Goal: Task Accomplishment & Management: Manage account settings

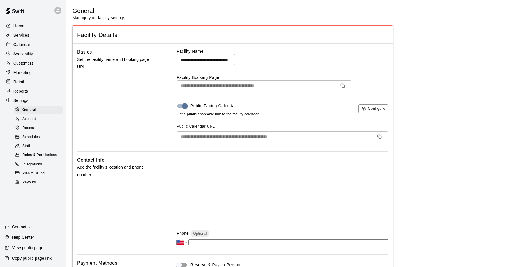
select select "**"
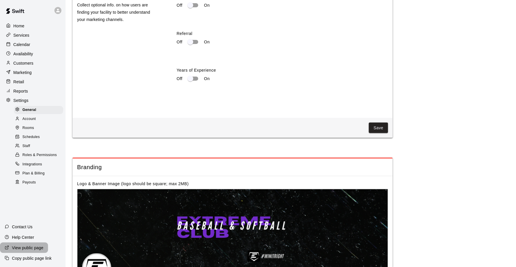
click at [25, 249] on p "View public page" at bounding box center [27, 248] width 31 height 6
click at [20, 31] on div "Services" at bounding box center [33, 35] width 56 height 9
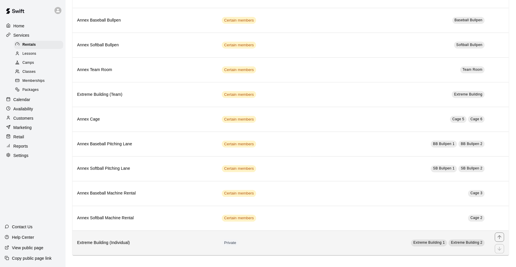
scroll to position [153, 0]
click at [125, 235] on th "Extreme Building (Individual)" at bounding box center [144, 243] width 145 height 25
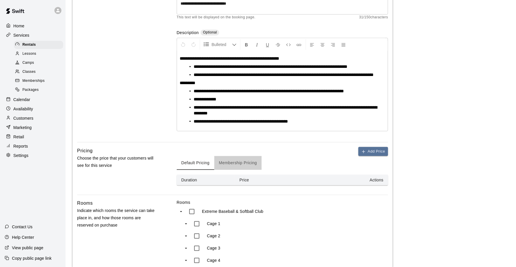
click at [233, 169] on button "Membership Pricing" at bounding box center [237, 163] width 47 height 14
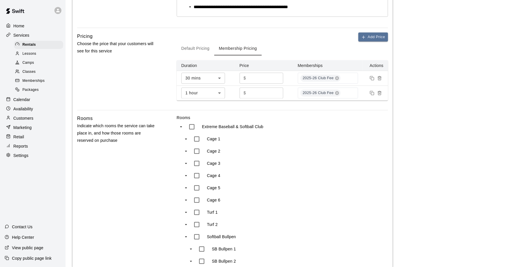
scroll to position [202, 0]
click at [40, 48] on div "Rentals" at bounding box center [38, 45] width 49 height 8
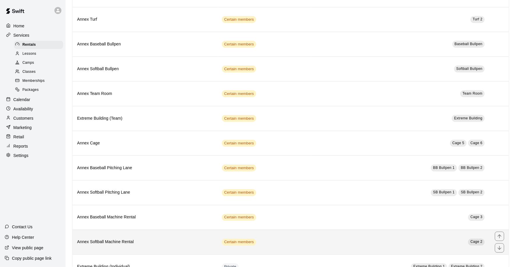
scroll to position [43, 0]
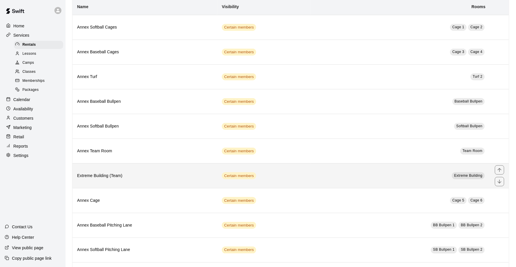
click at [115, 187] on th "Extreme Building (Team)" at bounding box center [144, 175] width 145 height 25
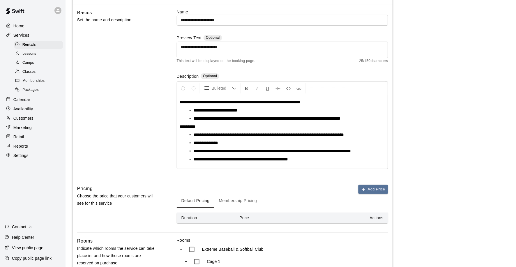
scroll to position [111, 0]
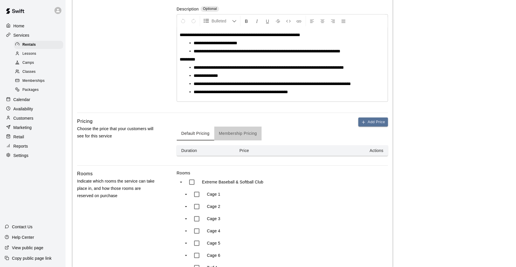
click at [234, 131] on button "Membership Pricing" at bounding box center [237, 134] width 47 height 14
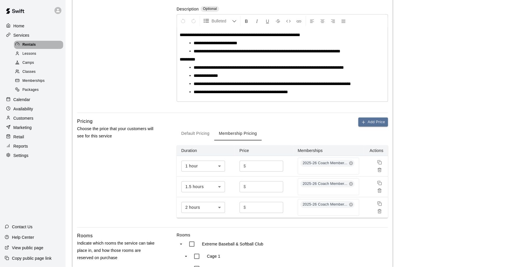
click at [36, 45] on div "Rentals" at bounding box center [38, 45] width 49 height 8
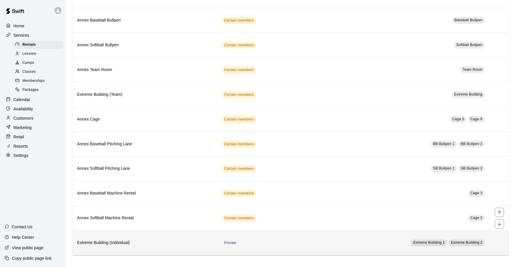
scroll to position [153, 0]
click at [130, 240] on h6 "Extreme Building (Individual)" at bounding box center [144, 243] width 135 height 6
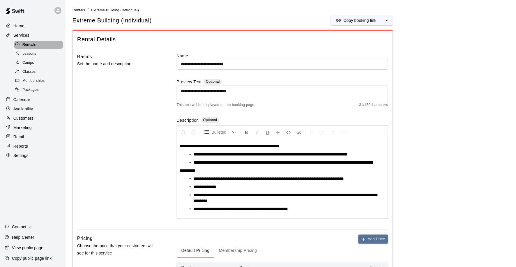
click at [46, 45] on div "Rentals" at bounding box center [38, 45] width 49 height 8
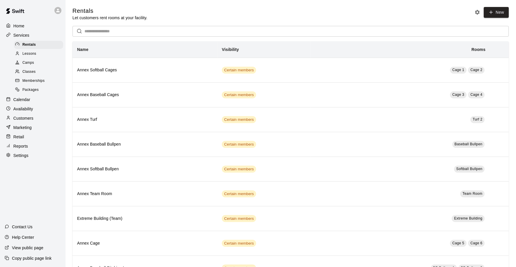
click at [38, 151] on div "Settings" at bounding box center [33, 155] width 56 height 9
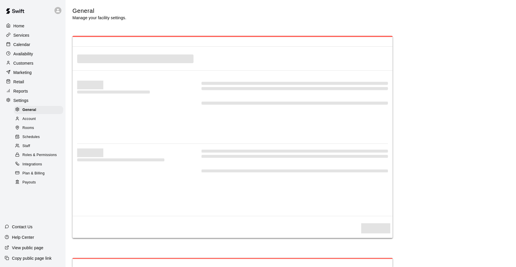
select select "**"
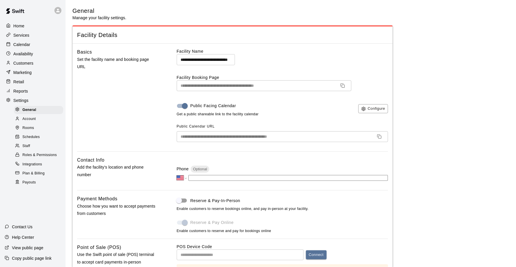
scroll to position [1121, 0]
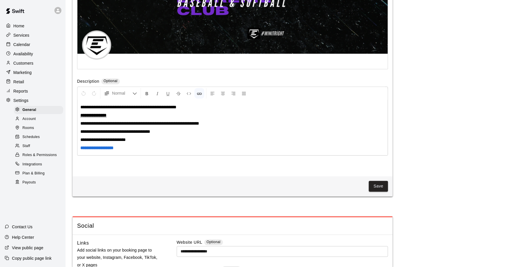
scroll to position [1297, 0]
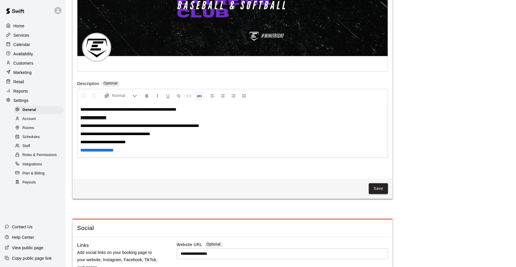
click at [174, 141] on div "**********" at bounding box center [232, 129] width 310 height 55
click at [174, 127] on span "**********" at bounding box center [139, 126] width 119 height 4
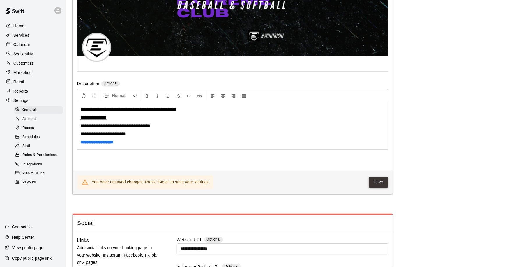
click at [378, 181] on button "Save" at bounding box center [378, 182] width 19 height 11
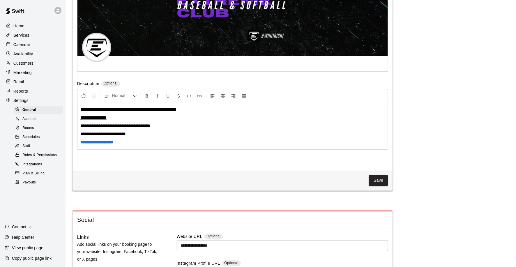
click at [39, 61] on div "Customers" at bounding box center [33, 63] width 56 height 9
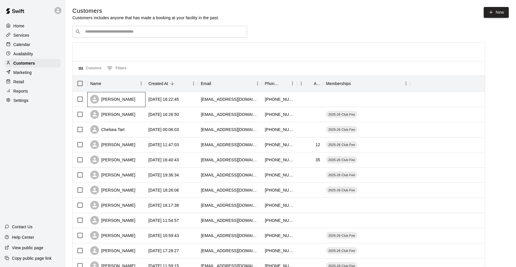
click at [125, 102] on div "[PERSON_NAME]" at bounding box center [116, 99] width 58 height 15
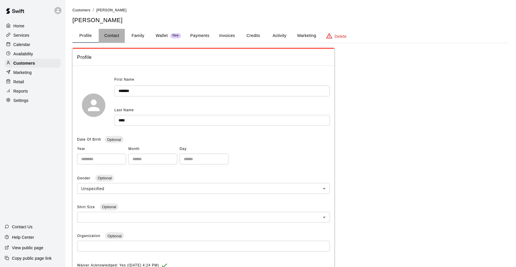
click at [115, 38] on button "Contact" at bounding box center [112, 36] width 26 height 14
select select "**"
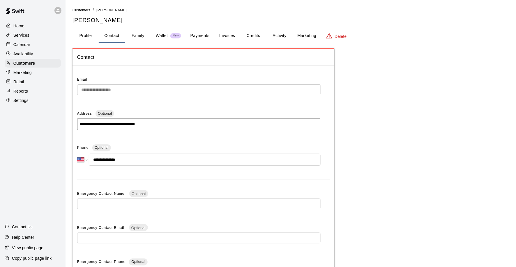
click at [133, 38] on button "Family" at bounding box center [138, 36] width 26 height 14
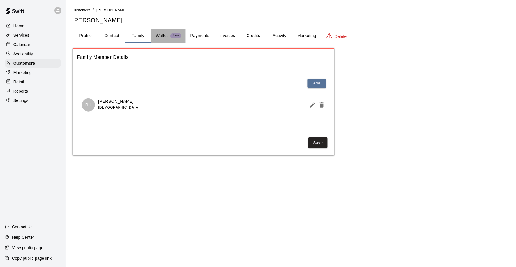
click at [164, 34] on p "Wallet" at bounding box center [162, 36] width 12 height 6
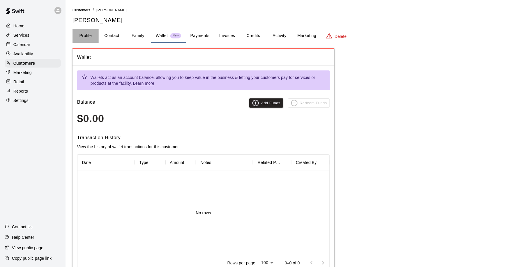
click at [88, 34] on button "Profile" at bounding box center [85, 36] width 26 height 14
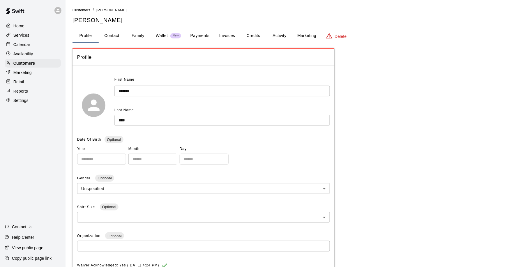
click at [132, 41] on button "Family" at bounding box center [138, 36] width 26 height 14
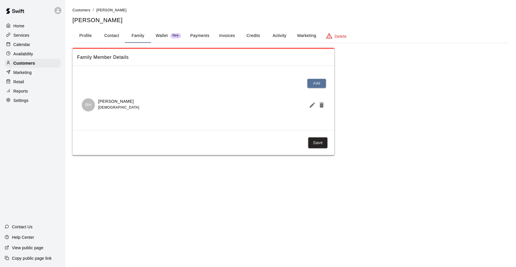
click at [311, 103] on icon "Edit Member" at bounding box center [312, 105] width 7 height 7
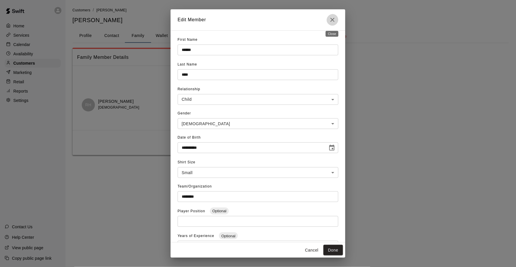
click at [332, 18] on icon "Close" at bounding box center [332, 19] width 7 height 7
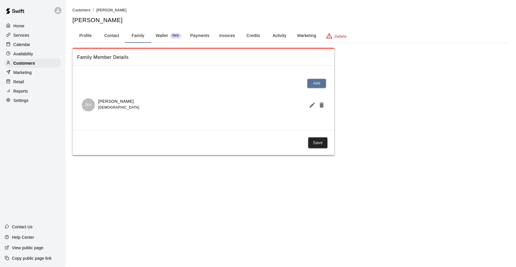
click at [203, 38] on button "Payments" at bounding box center [200, 36] width 28 height 14
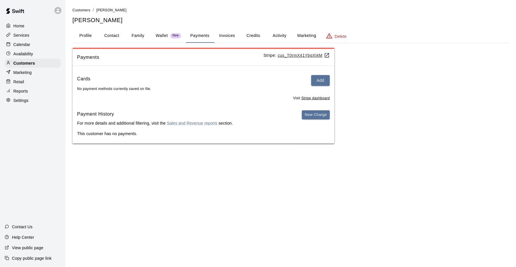
click at [165, 36] on p "Wallet" at bounding box center [162, 36] width 12 height 6
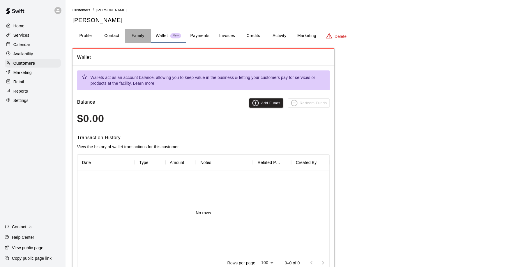
click at [140, 35] on button "Family" at bounding box center [138, 36] width 26 height 14
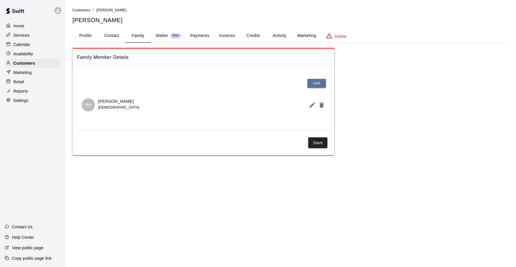
click at [93, 36] on button "Profile" at bounding box center [85, 36] width 26 height 14
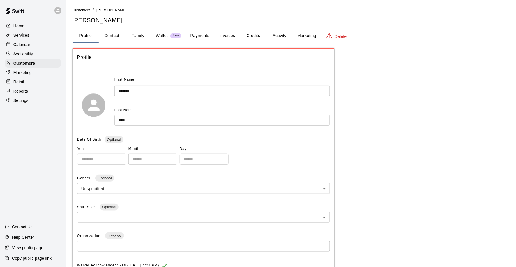
click at [113, 32] on button "Contact" at bounding box center [112, 36] width 26 height 14
select select "**"
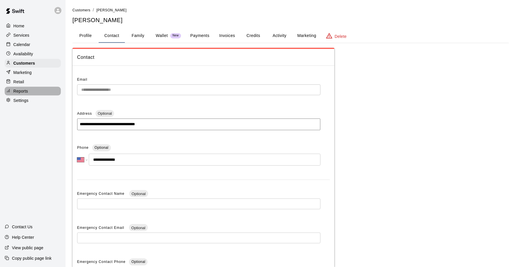
click at [42, 92] on div "Reports" at bounding box center [33, 91] width 56 height 9
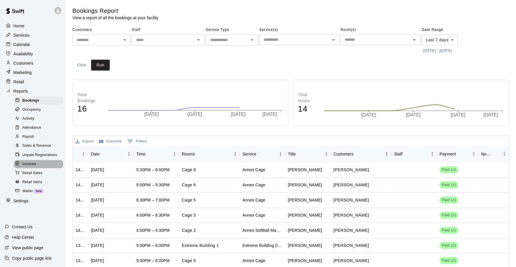
click at [38, 162] on div "Invoices" at bounding box center [38, 164] width 49 height 8
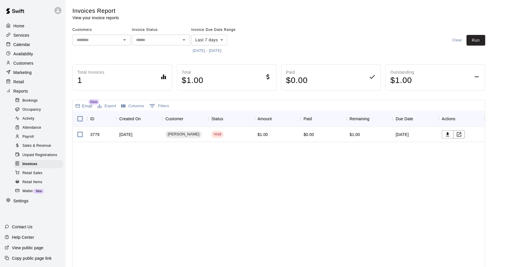
click at [205, 43] on body "Home Services Calendar Availability Customers Marketing Retail Reports Bookings…" at bounding box center [258, 153] width 516 height 306
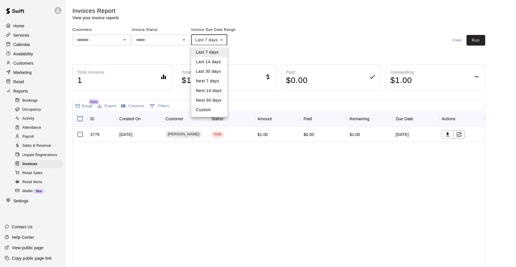
click at [207, 70] on li "Last 30 days" at bounding box center [209, 72] width 36 height 10
type input "*****"
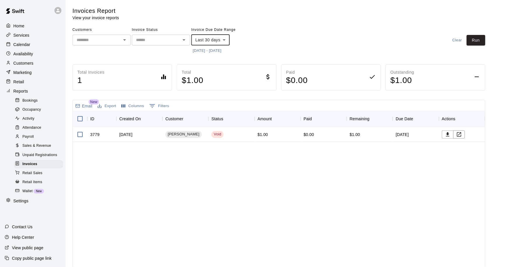
click at [210, 50] on button "[DATE] - [DATE]" at bounding box center [207, 50] width 32 height 9
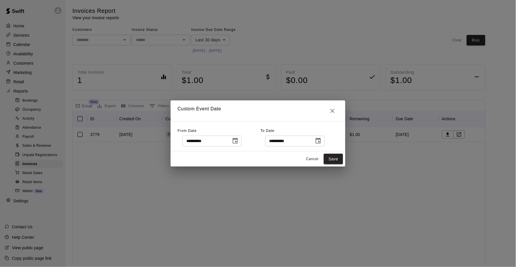
click at [331, 111] on icon "Close" at bounding box center [332, 110] width 7 height 7
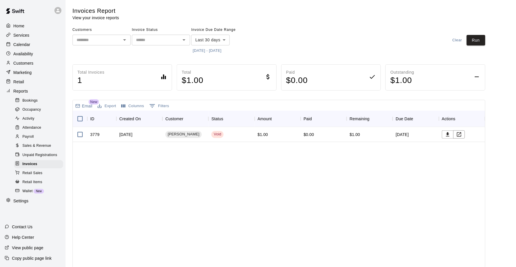
click at [167, 39] on input "text" at bounding box center [156, 39] width 45 height 7
click at [155, 68] on li "Open" at bounding box center [161, 72] width 58 height 10
type input "****"
click at [473, 38] on button "Run" at bounding box center [476, 40] width 19 height 11
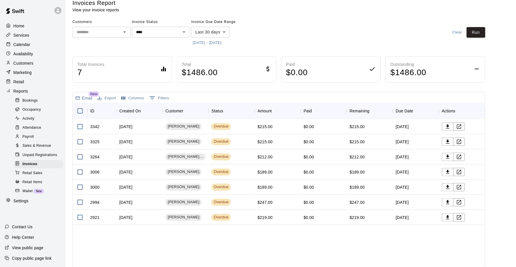
scroll to position [9, 0]
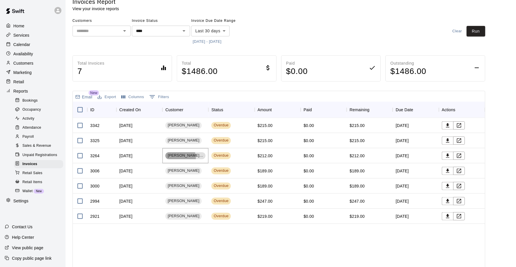
click at [180, 158] on span "[PERSON_NAME] Box" at bounding box center [185, 156] width 40 height 6
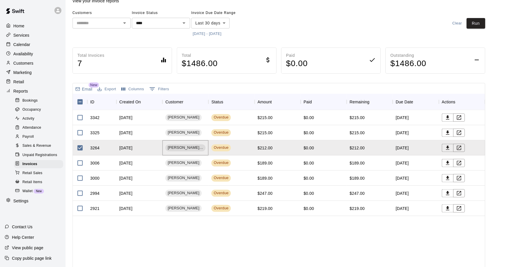
scroll to position [18, 0]
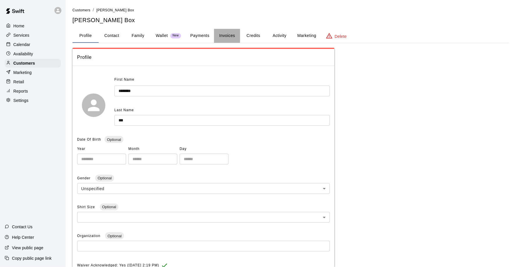
click at [230, 36] on button "Invoices" at bounding box center [227, 36] width 26 height 14
